Goal: Information Seeking & Learning: Learn about a topic

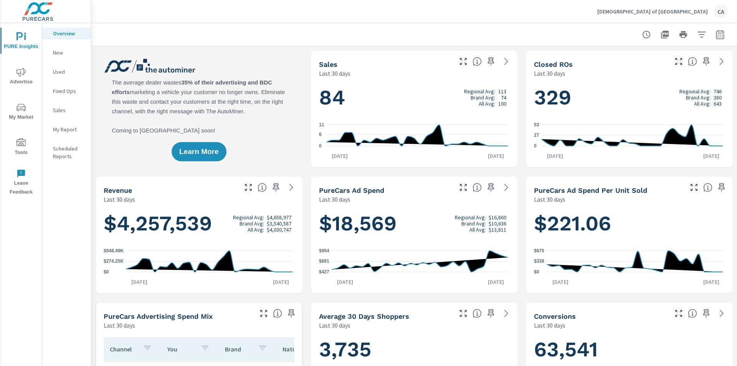
scroll to position [0, 0]
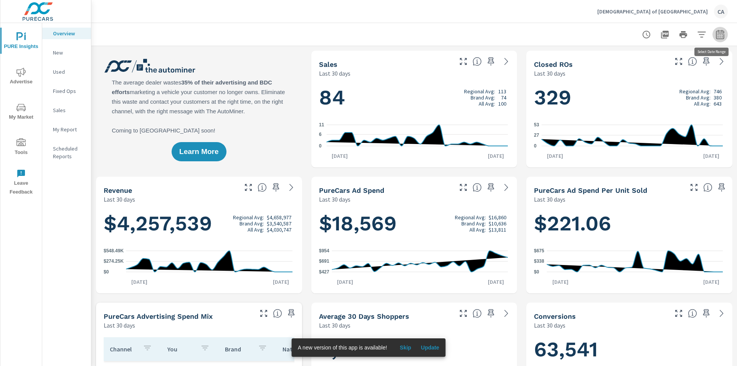
click at [717, 34] on icon "button" at bounding box center [719, 35] width 5 height 3
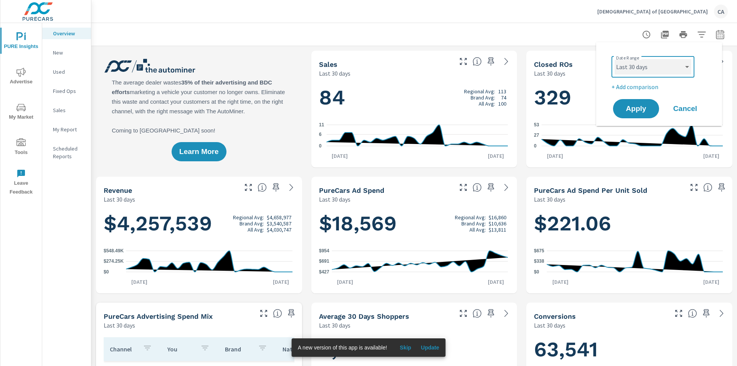
click at [662, 73] on select "Custom [DATE] Last week Last 7 days Last 14 days Last 30 days Last 45 days Last…" at bounding box center [653, 66] width 77 height 15
click at [615, 59] on select "Custom [DATE] Last week Last 7 days Last 14 days Last 30 days Last 45 days Last…" at bounding box center [653, 66] width 77 height 15
select select "Last month"
click at [634, 106] on span "Apply" at bounding box center [635, 108] width 31 height 7
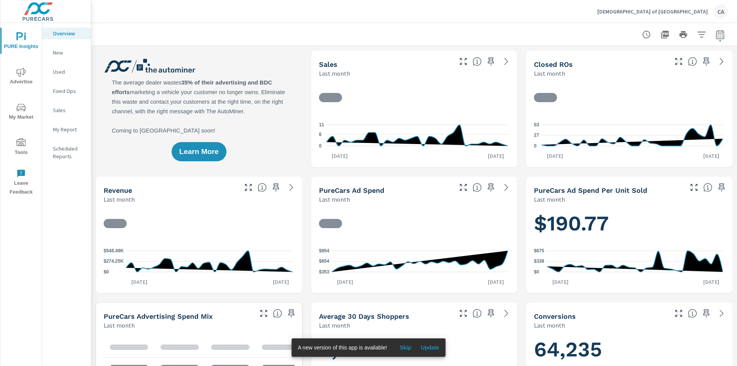
scroll to position [0, 0]
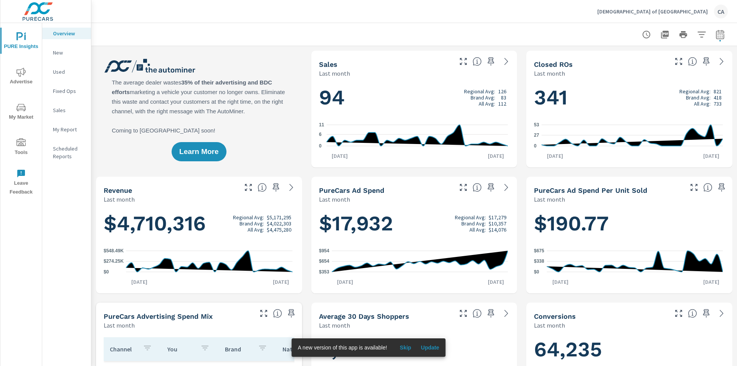
click at [27, 80] on span "Advertise" at bounding box center [21, 77] width 37 height 19
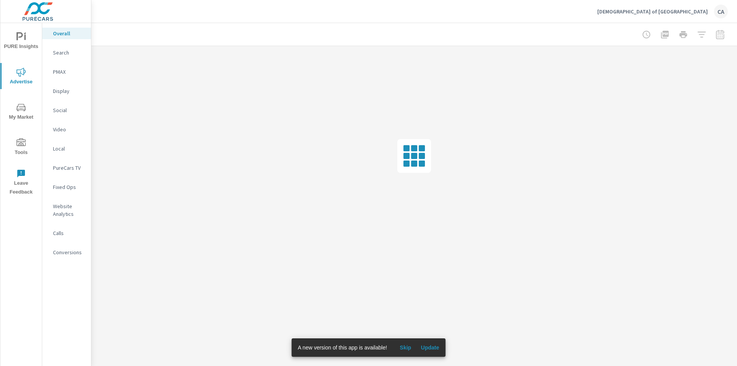
click at [66, 54] on p "Search" at bounding box center [69, 53] width 32 height 8
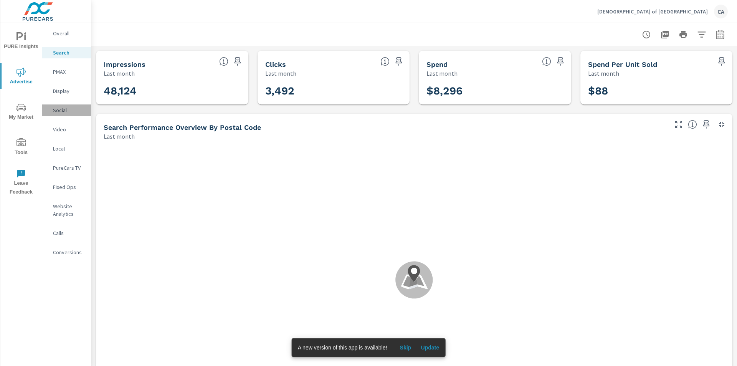
click at [62, 115] on div "Social" at bounding box center [66, 110] width 49 height 12
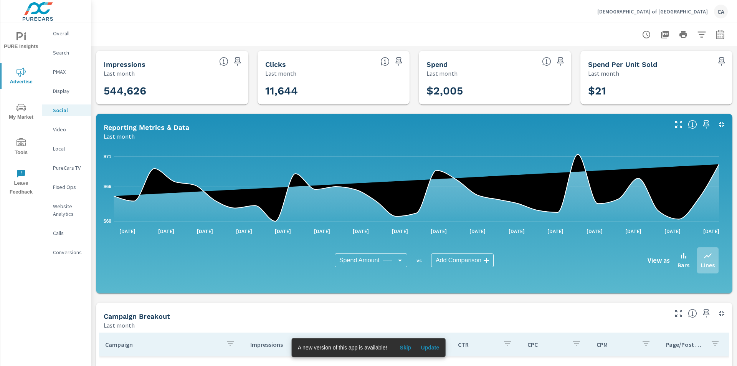
click at [64, 169] on p "PureCars TV" at bounding box center [69, 168] width 32 height 8
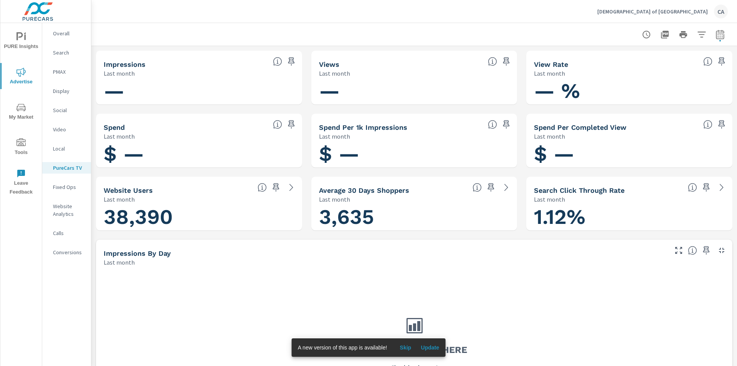
click at [64, 182] on div "Fixed Ops" at bounding box center [66, 187] width 49 height 12
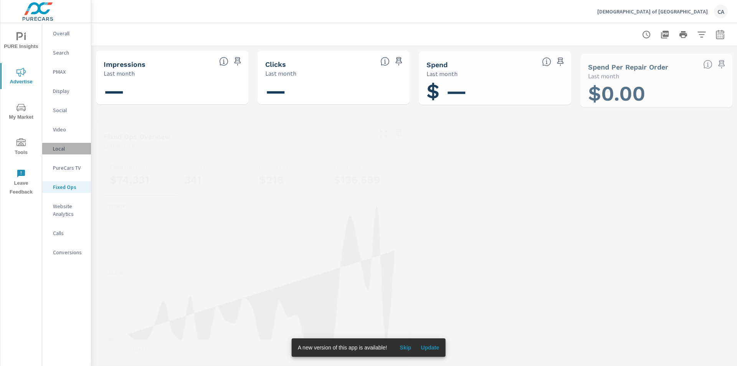
click at [68, 149] on p "Local" at bounding box center [69, 149] width 32 height 8
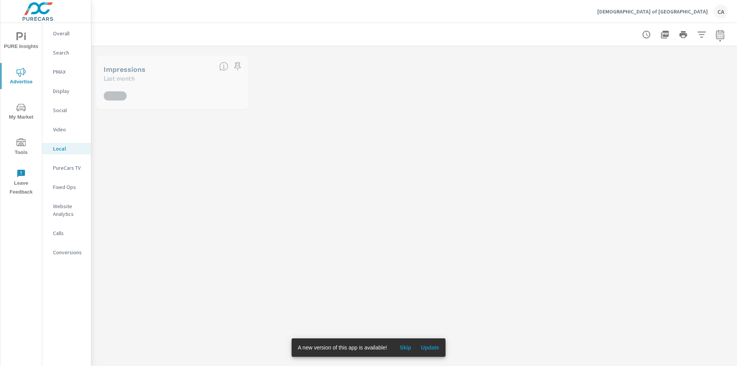
click at [64, 133] on div "Video" at bounding box center [66, 130] width 49 height 12
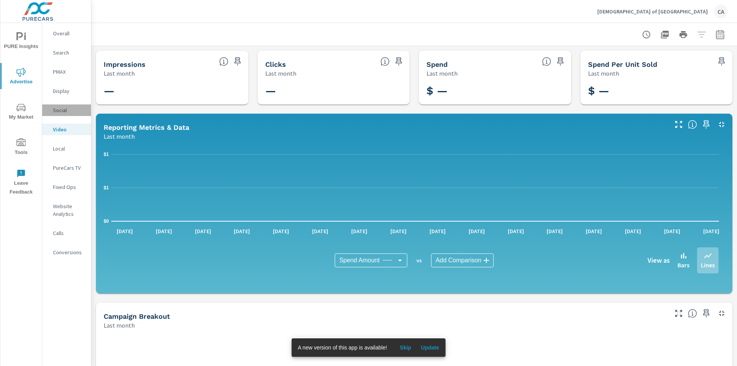
click at [63, 111] on p "Social" at bounding box center [69, 110] width 32 height 8
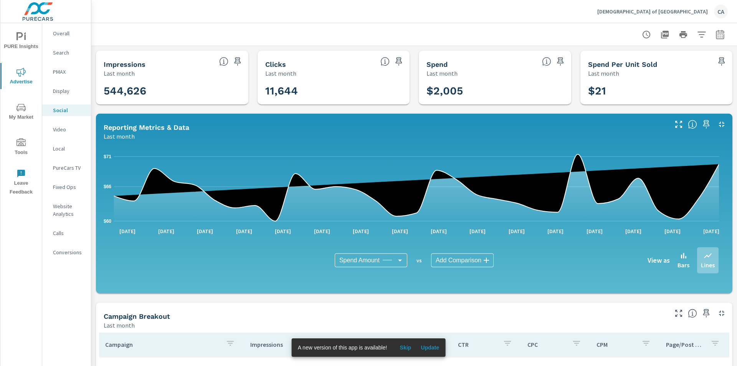
click at [61, 78] on nav "Overall Search PMAX Display Social Video Local PureCars TV Fixed Ops Website An…" at bounding box center [66, 146] width 49 height 246
click at [61, 75] on p "PMAX" at bounding box center [69, 72] width 32 height 8
